Goal: Check status: Check status

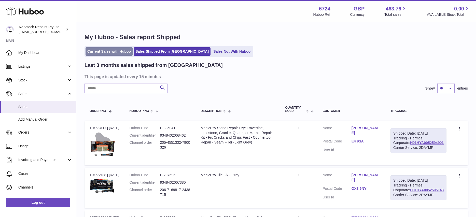
click at [114, 51] on link "Current Sales with Huboo" at bounding box center [109, 51] width 47 height 8
click at [124, 51] on link "Current Sales with Huboo" at bounding box center [109, 51] width 47 height 8
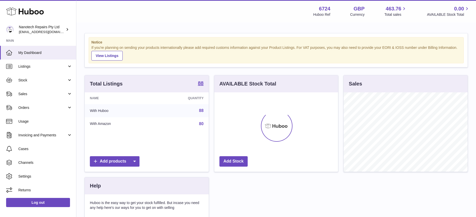
scroll to position [79, 124]
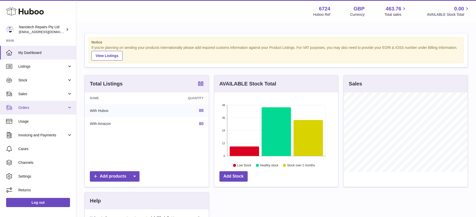
click at [40, 109] on span "Orders" at bounding box center [42, 107] width 49 height 5
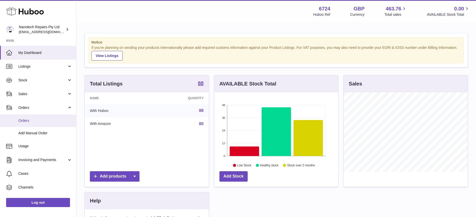
click at [40, 120] on span "Orders" at bounding box center [45, 120] width 54 height 5
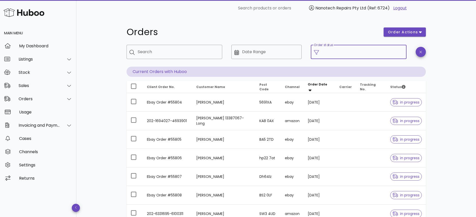
click at [345, 52] on input "Order status" at bounding box center [363, 52] width 82 height 8
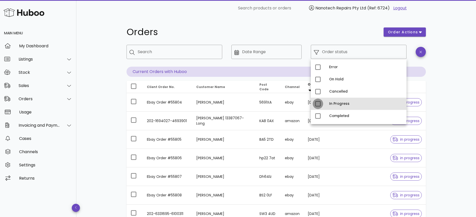
click at [318, 107] on div at bounding box center [318, 104] width 9 height 9
type input "**********"
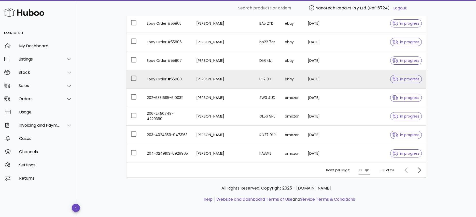
scroll to position [131, 0]
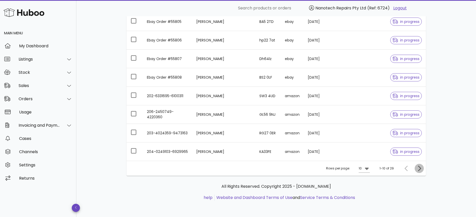
click at [420, 169] on icon "Next page" at bounding box center [419, 169] width 6 height 6
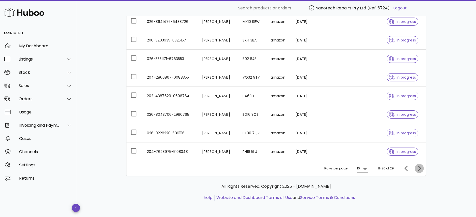
click at [420, 169] on icon "Next page" at bounding box center [419, 168] width 3 height 5
click at [405, 170] on icon "Previous page" at bounding box center [407, 169] width 6 height 6
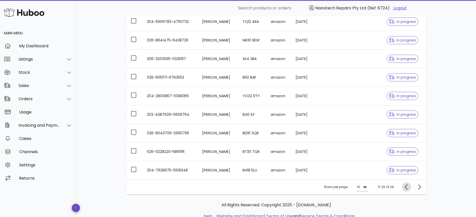
click at [404, 189] on icon "Previous page" at bounding box center [407, 187] width 6 height 6
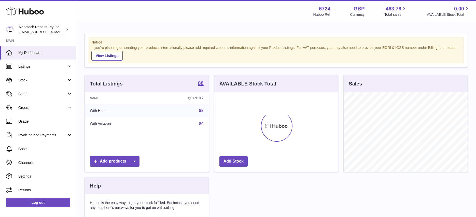
scroll to position [79, 124]
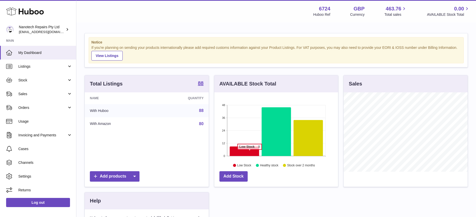
click at [250, 152] on icon at bounding box center [245, 152] width 30 height 10
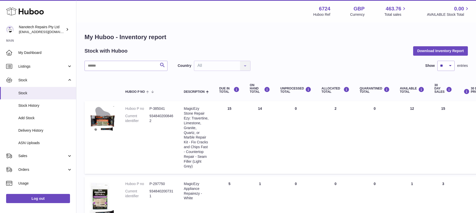
click at [307, 47] on div "Stock with Huboo Download Inventory Report" at bounding box center [277, 50] width 384 height 9
